Goal: Navigation & Orientation: Find specific page/section

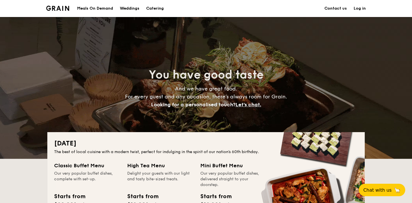
click at [151, 8] on h1 "Catering" at bounding box center [155, 8] width 18 height 17
click at [103, 7] on div "Meals On Demand" at bounding box center [95, 8] width 36 height 17
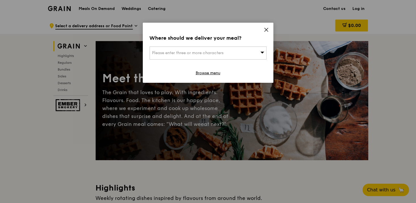
click at [267, 31] on icon at bounding box center [266, 29] width 5 height 5
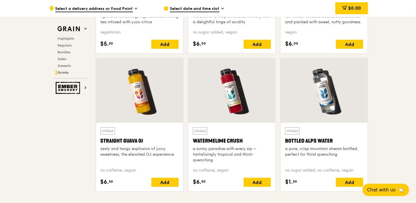
scroll to position [2213, 0]
